Goal: Information Seeking & Learning: Learn about a topic

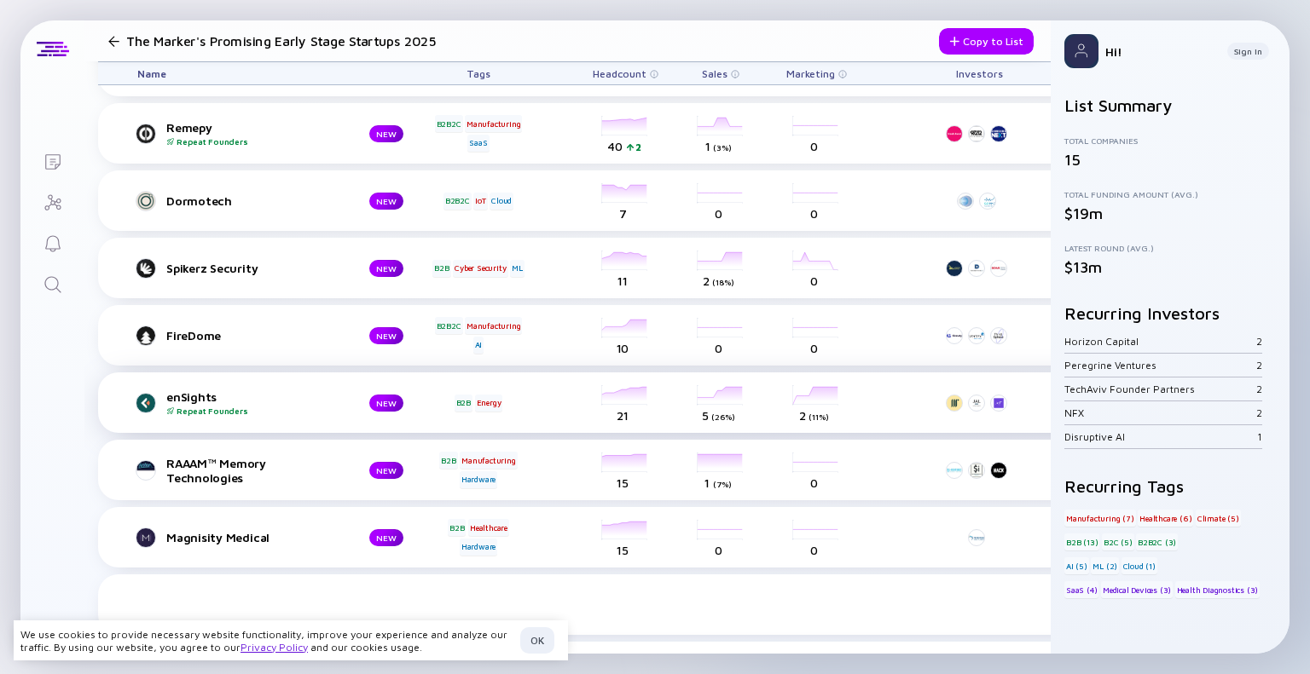
scroll to position [239, 0]
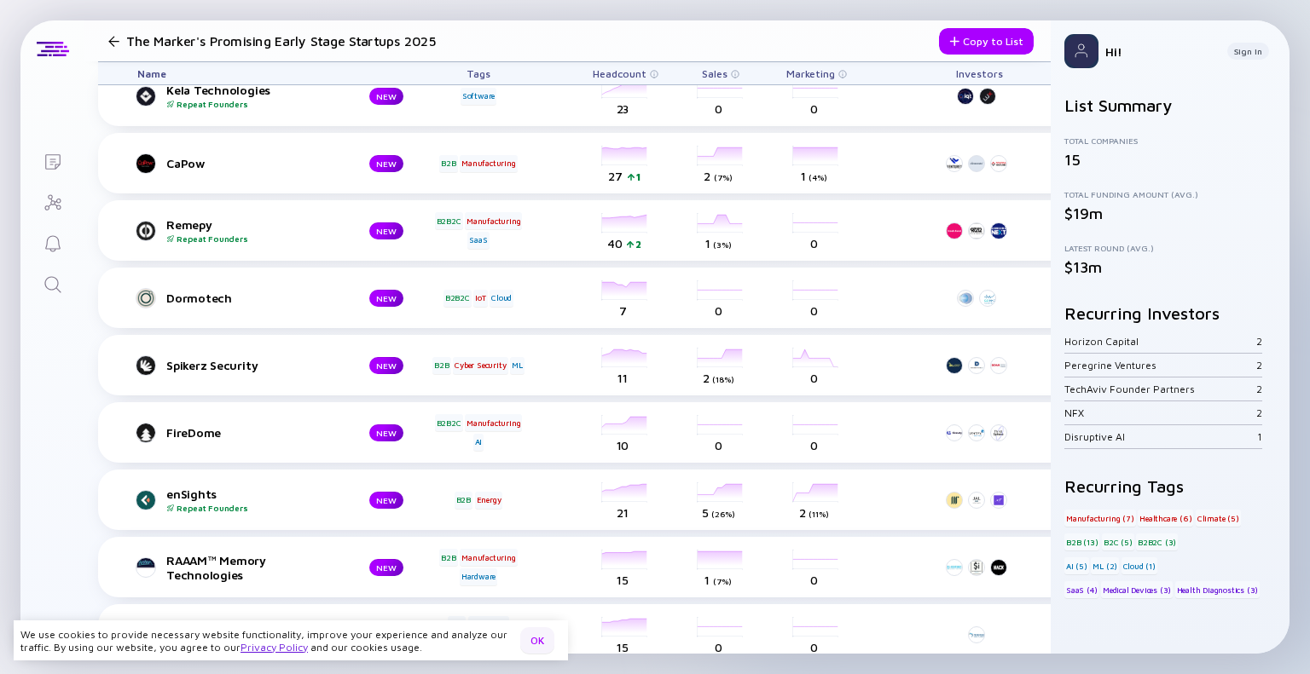
click at [535, 640] on div "OK" at bounding box center [537, 641] width 34 height 26
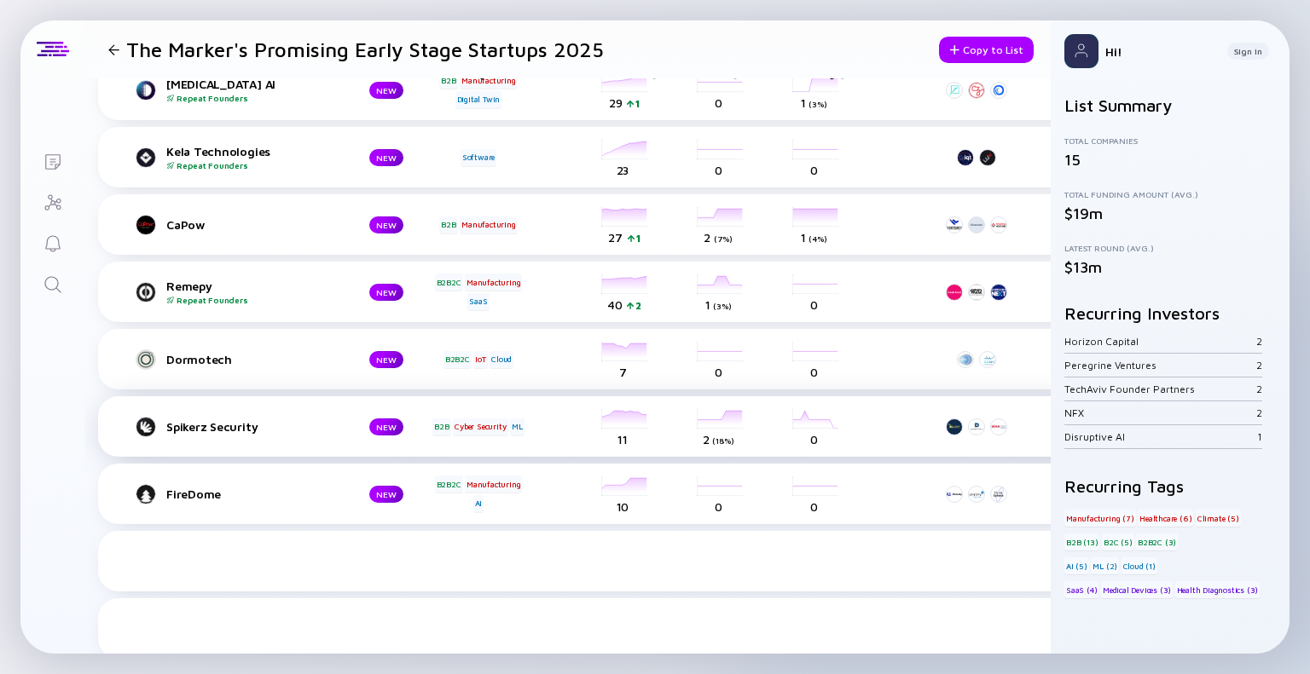
scroll to position [0, 0]
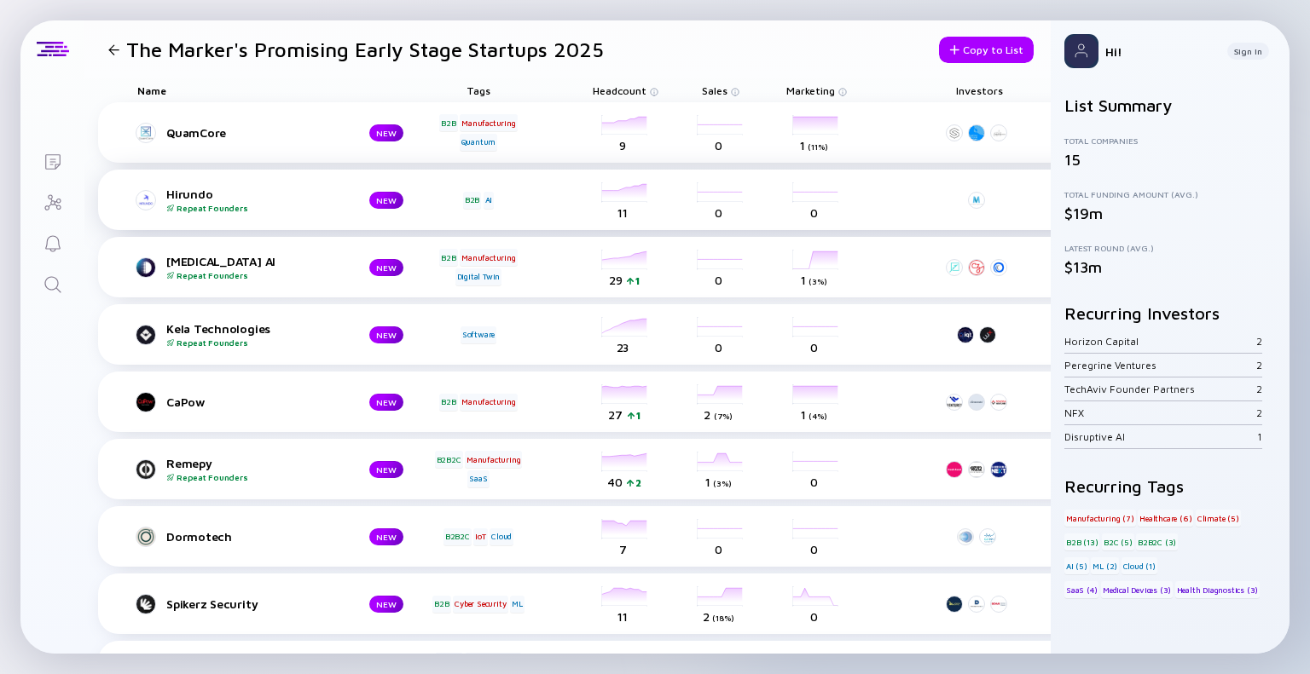
click at [189, 191] on div "Hirundo Repeat Founders" at bounding box center [254, 200] width 176 height 26
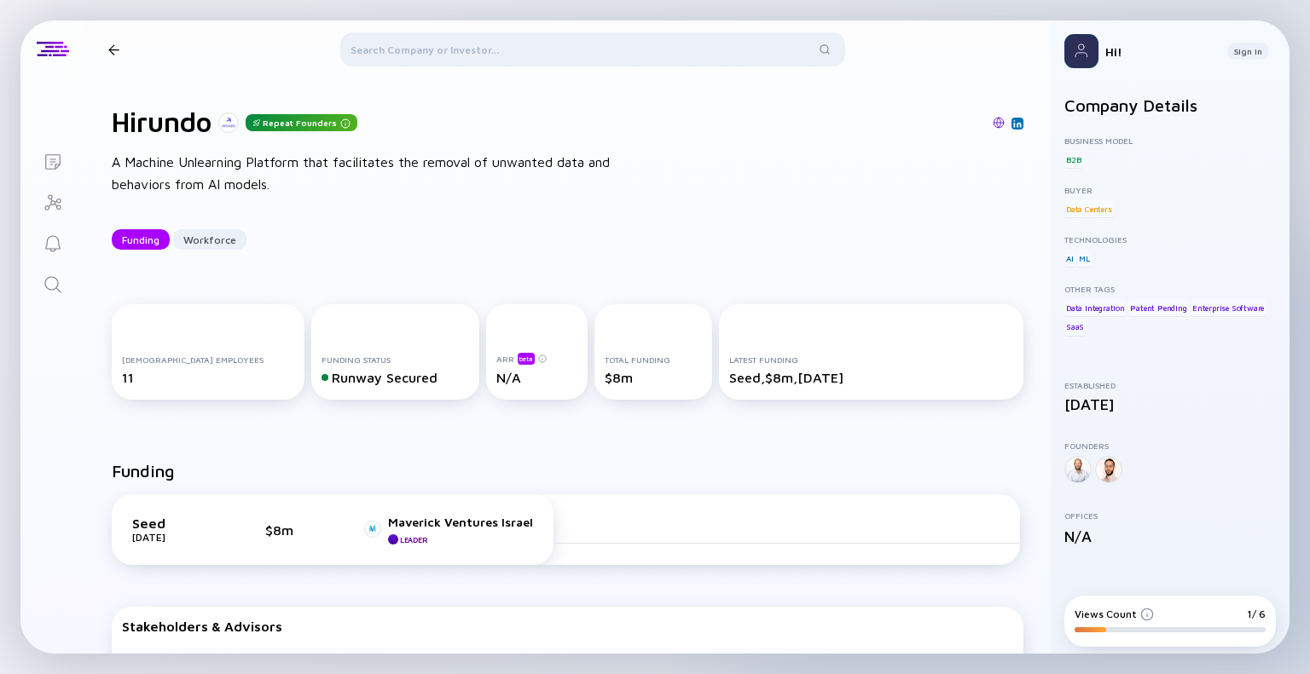
click at [119, 46] on div at bounding box center [113, 49] width 25 height 11
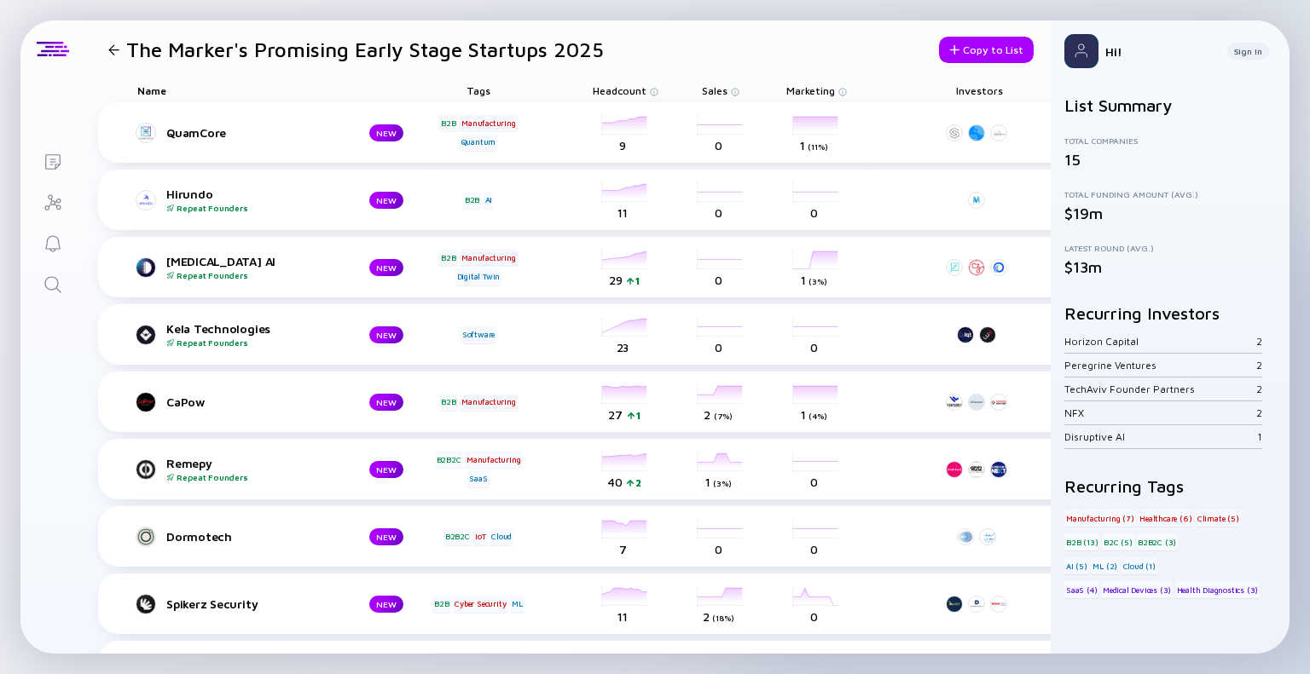
scroll to position [8, 0]
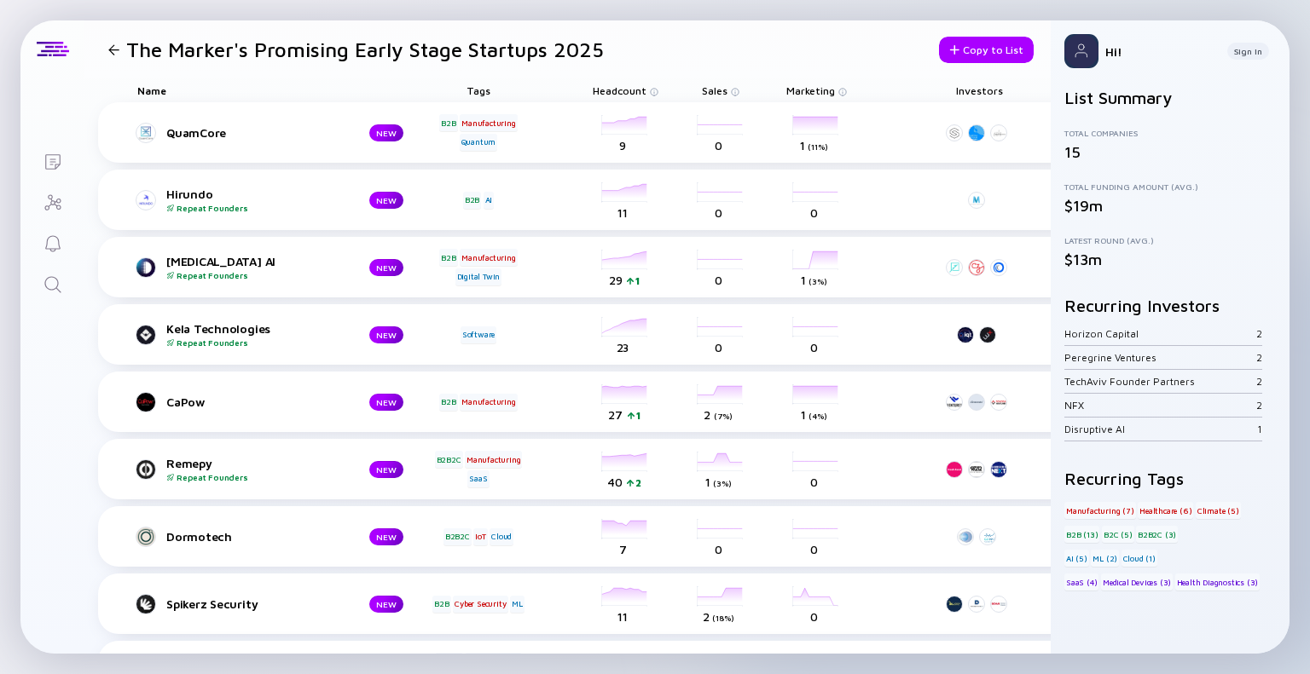
click at [1094, 507] on div "Manufacturing (7)" at bounding box center [1100, 510] width 72 height 17
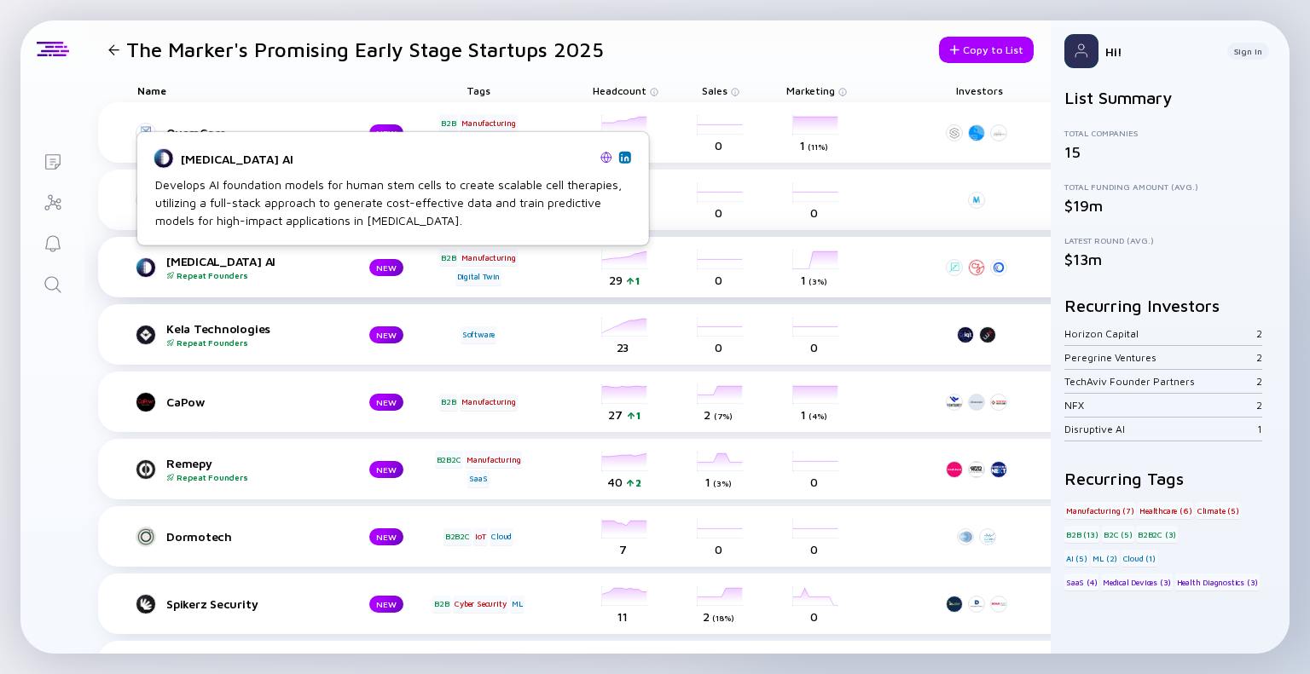
click at [198, 261] on div "[MEDICAL_DATA] AI Repeat Founders" at bounding box center [254, 267] width 176 height 26
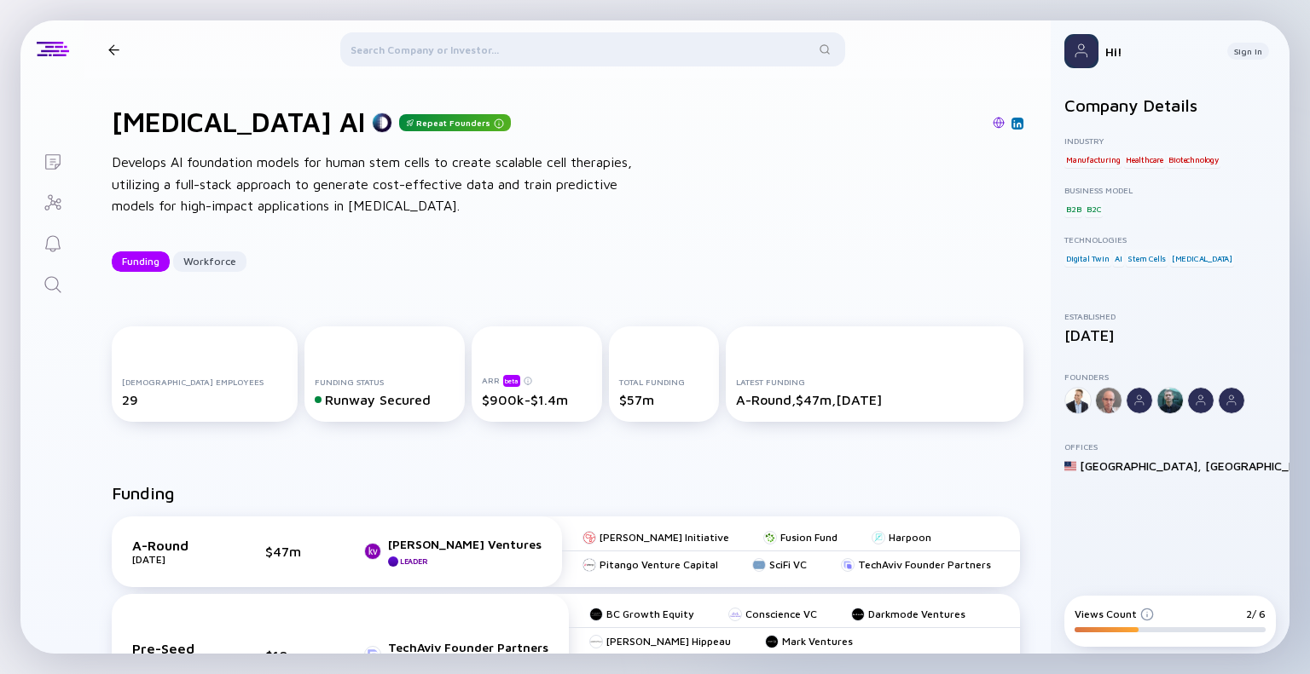
click at [113, 47] on div at bounding box center [113, 49] width 11 height 11
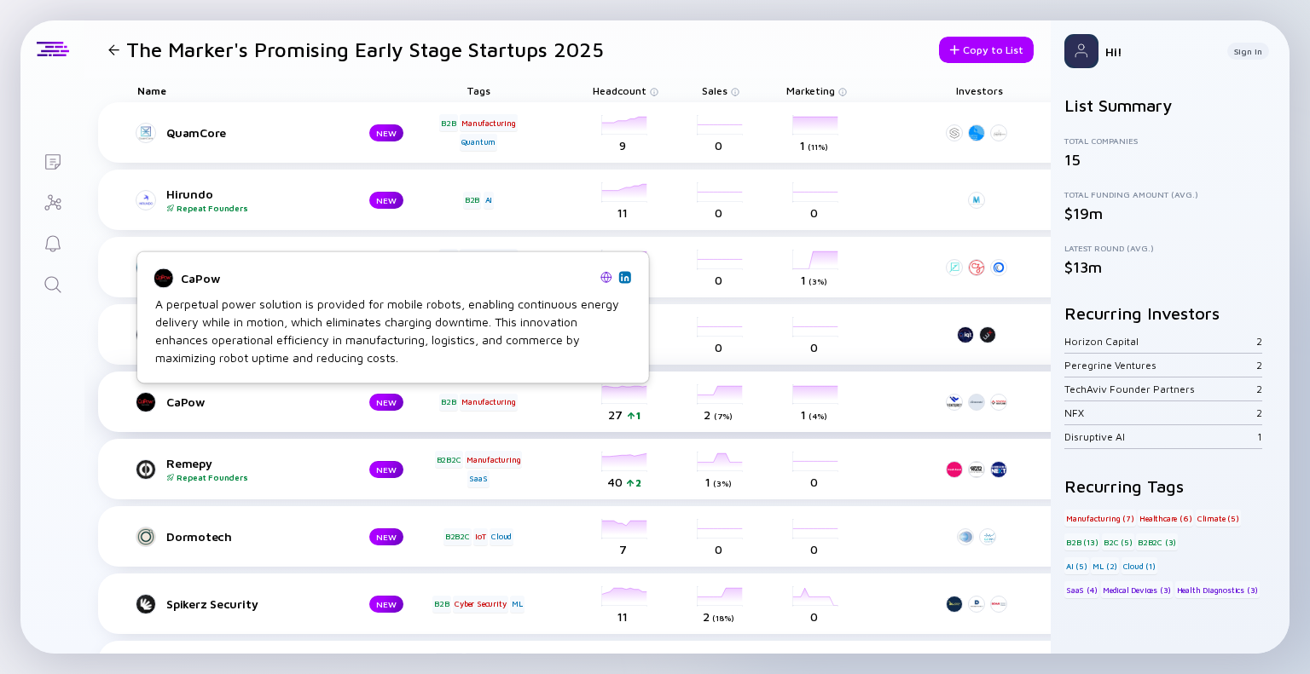
click at [195, 401] on div "CaPow" at bounding box center [254, 402] width 176 height 14
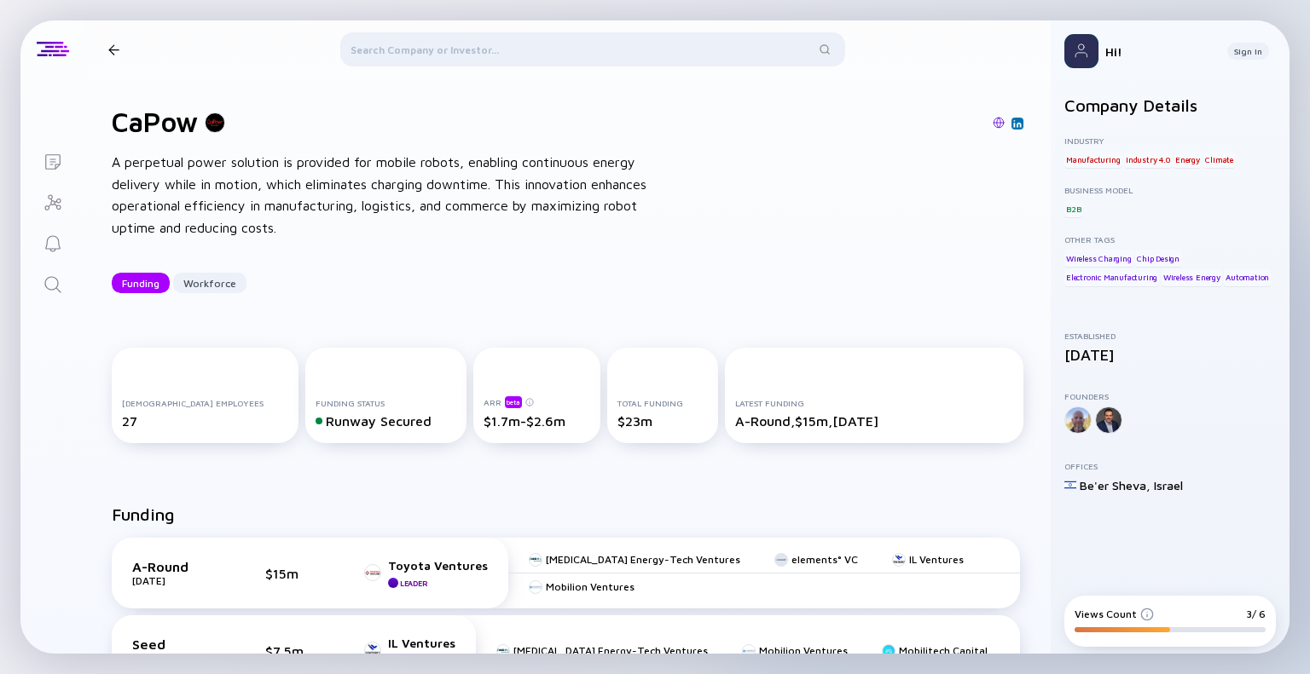
click at [116, 49] on div at bounding box center [113, 49] width 11 height 11
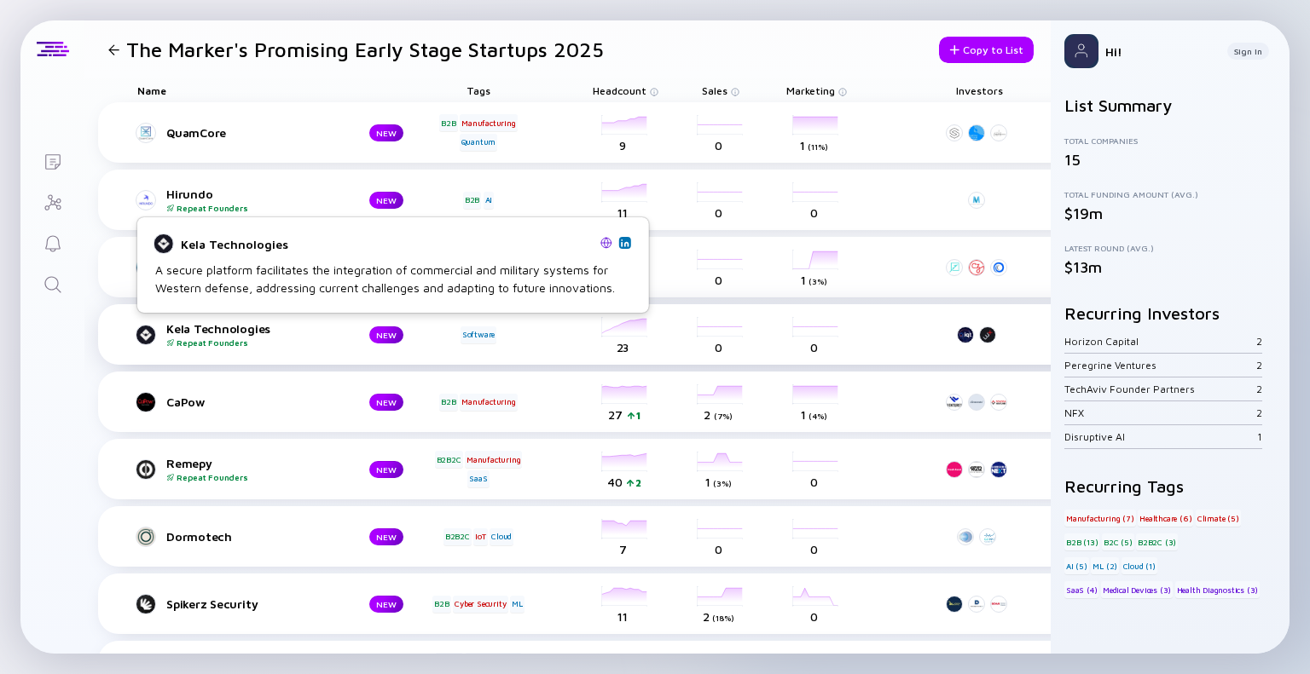
click at [219, 327] on div "Kela Technologies Repeat Founders" at bounding box center [254, 334] width 176 height 26
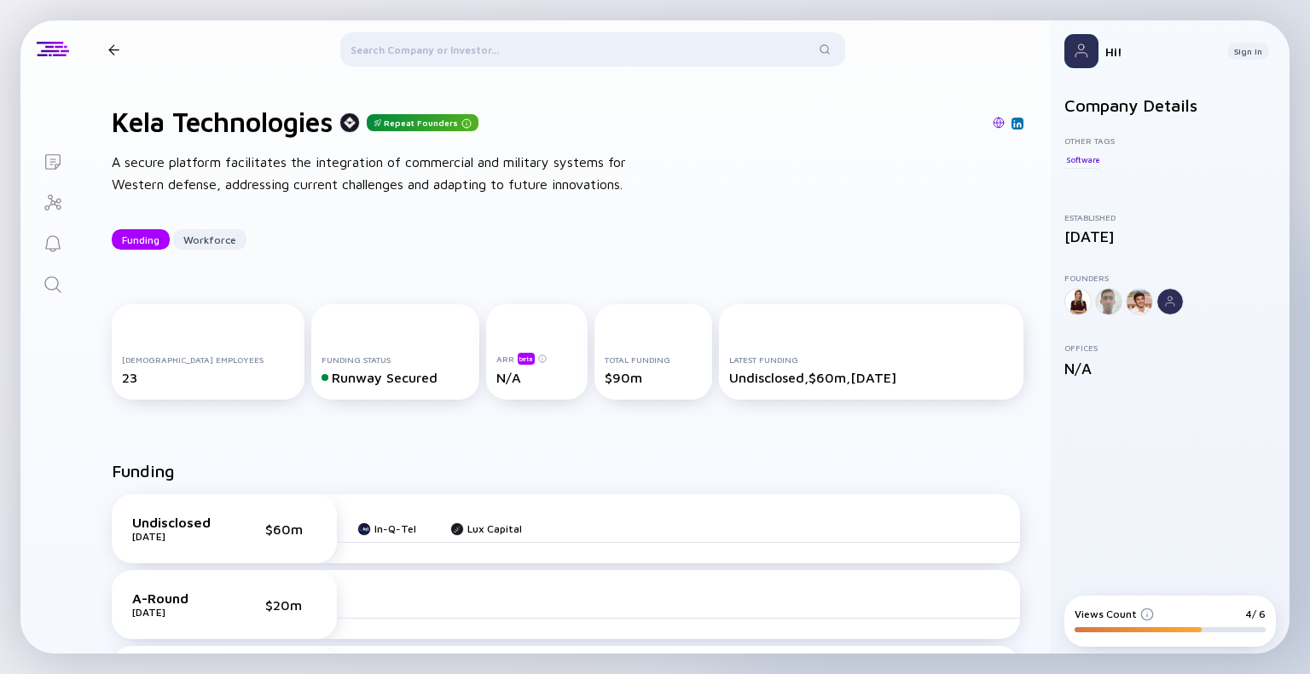
click at [112, 45] on div at bounding box center [113, 49] width 11 height 11
